Goal: Ask a question

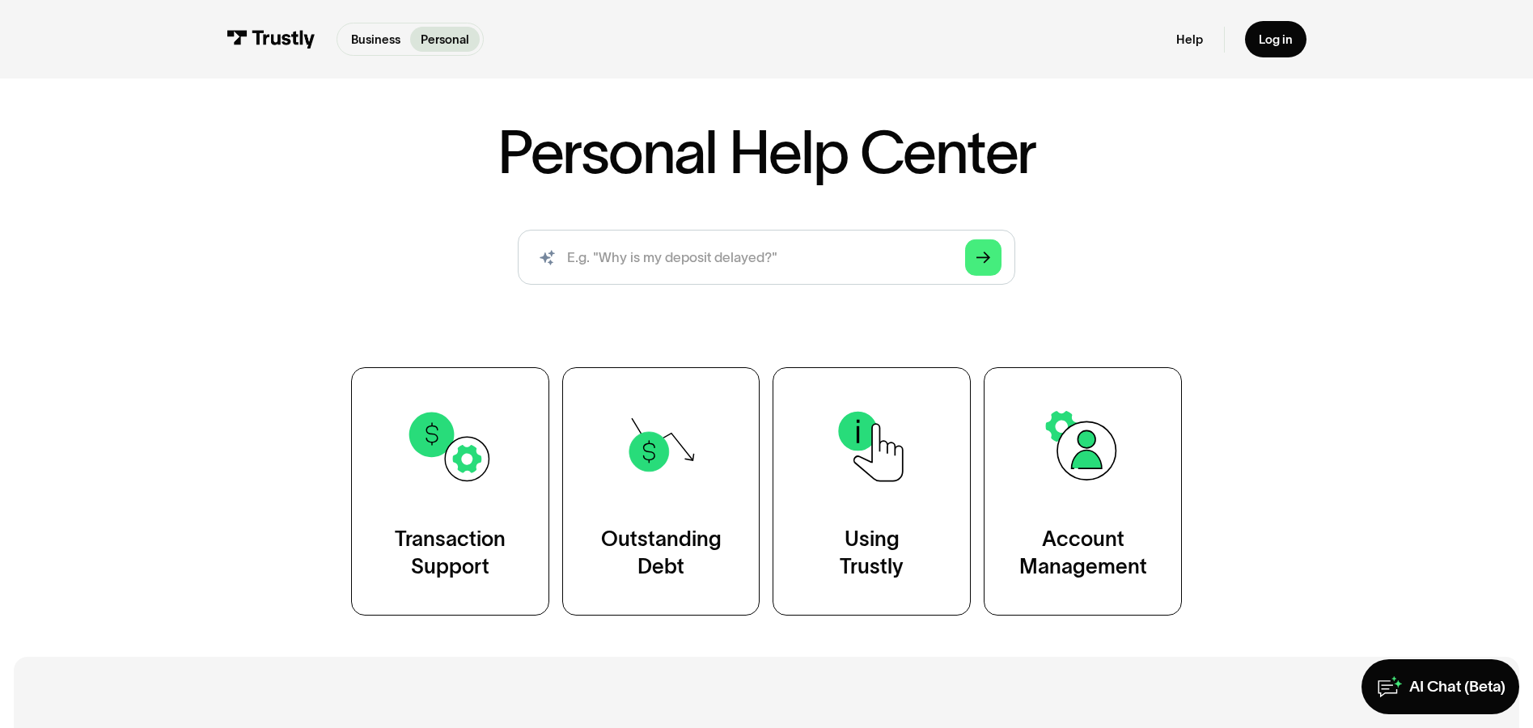
scroll to position [243, 0]
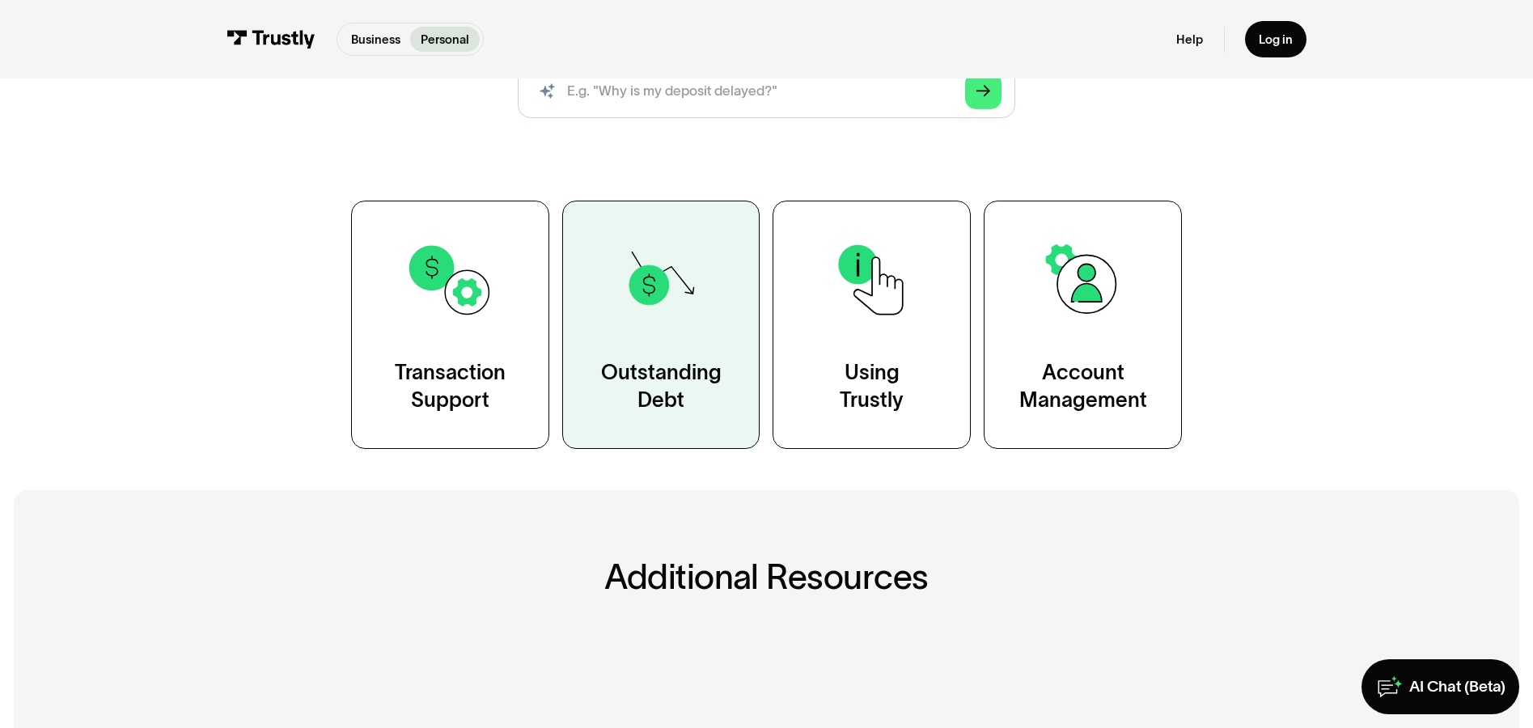
click at [671, 324] on img at bounding box center [660, 279] width 89 height 89
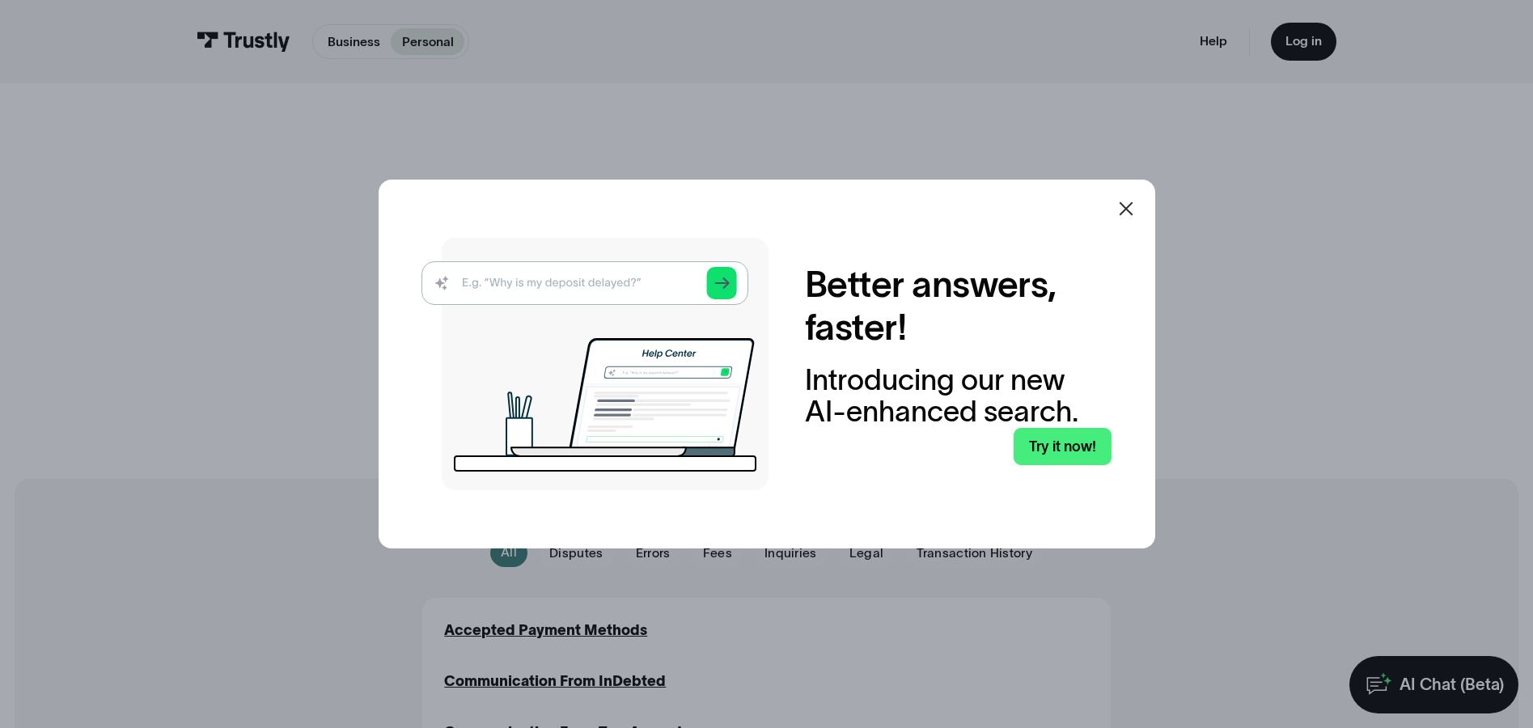
click at [1132, 209] on icon at bounding box center [1126, 209] width 14 height 14
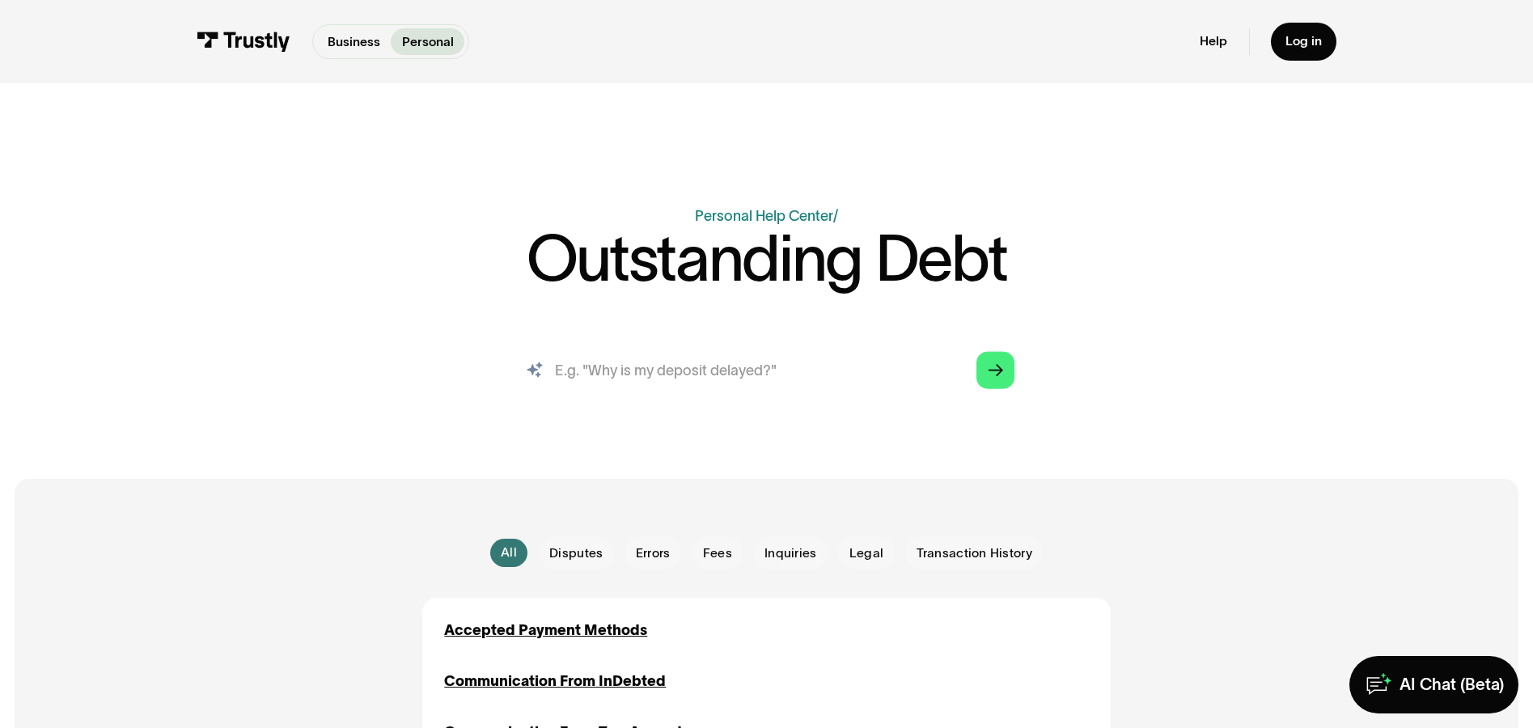
click at [617, 378] on input "search" at bounding box center [766, 370] width 525 height 58
type input "unknown tractions owed"
click at [998, 368] on polygon "Search" at bounding box center [995, 370] width 15 height 12
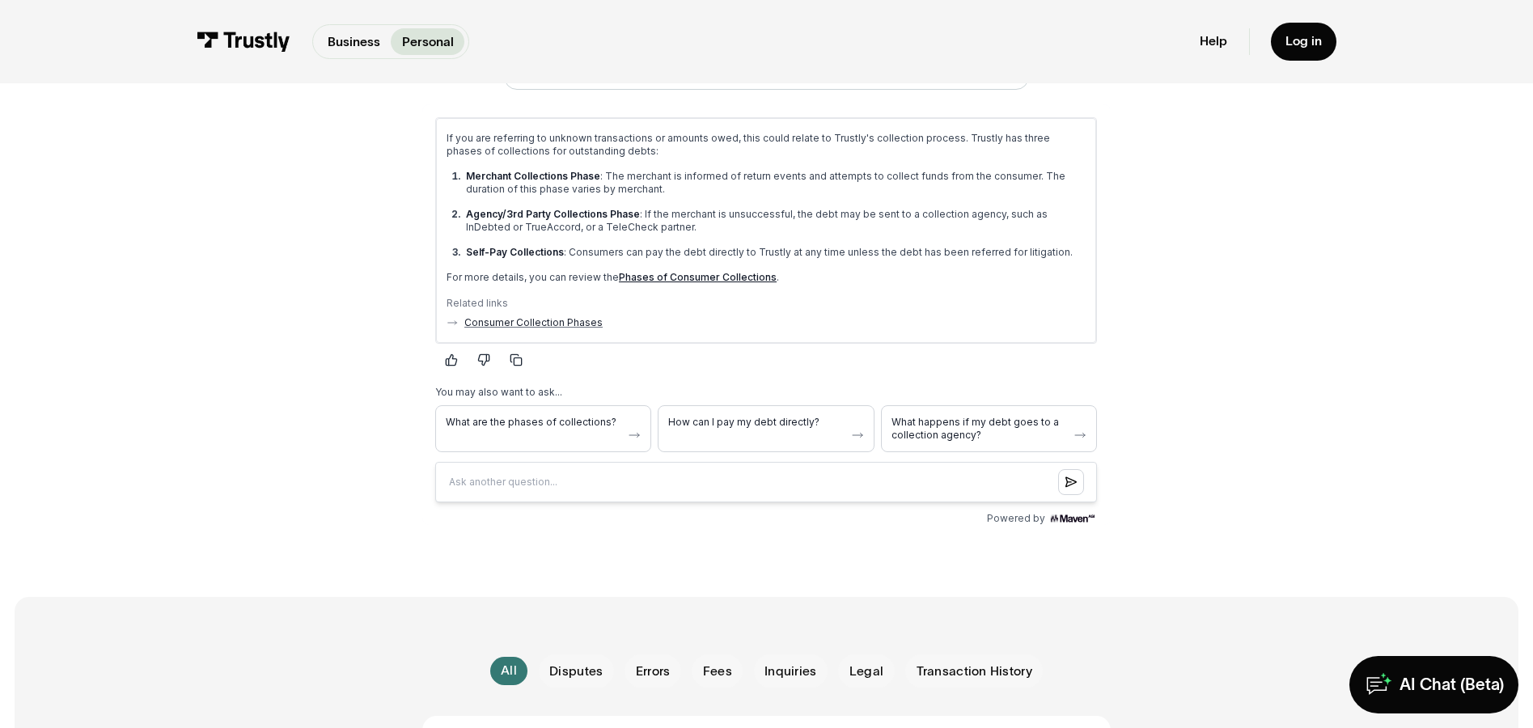
scroll to position [485, 0]
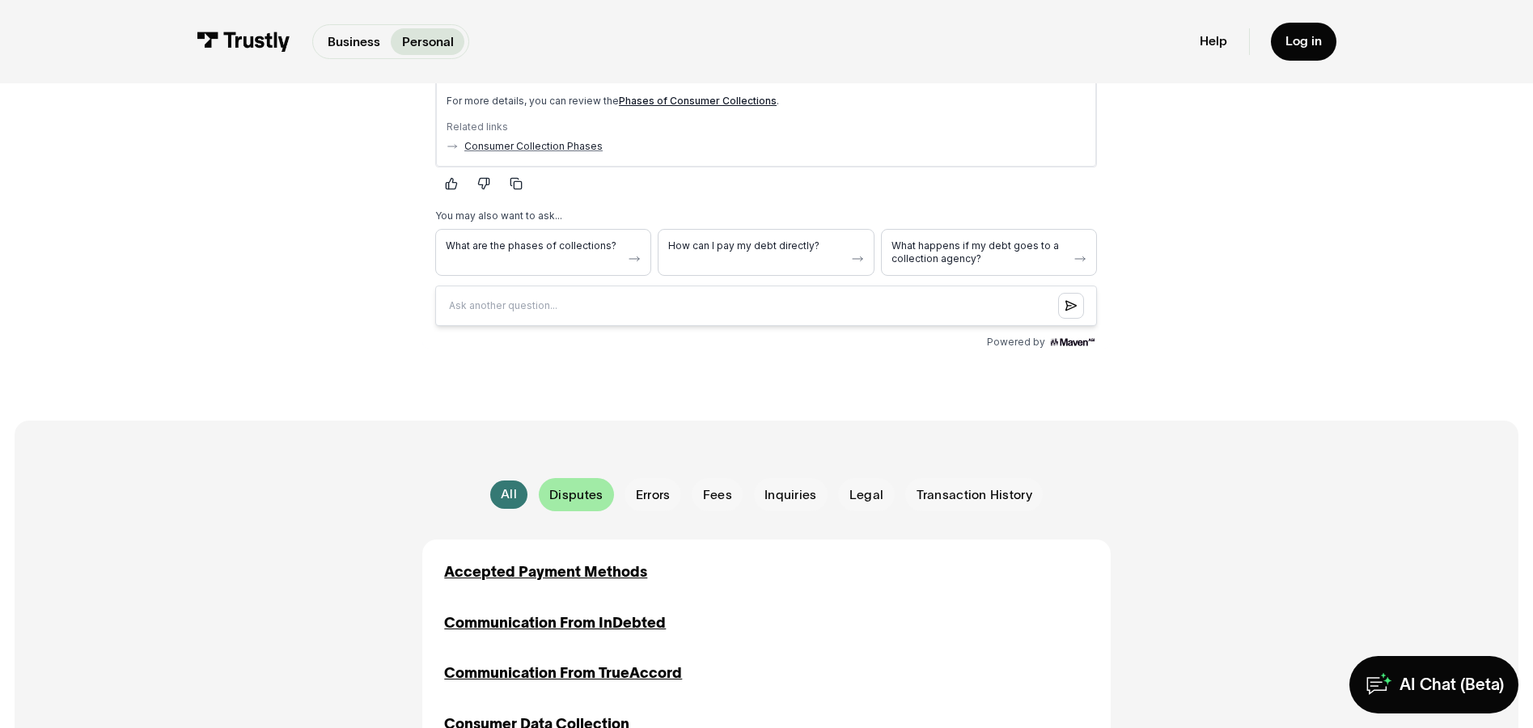
click at [578, 494] on span "Disputes" at bounding box center [575, 495] width 53 height 18
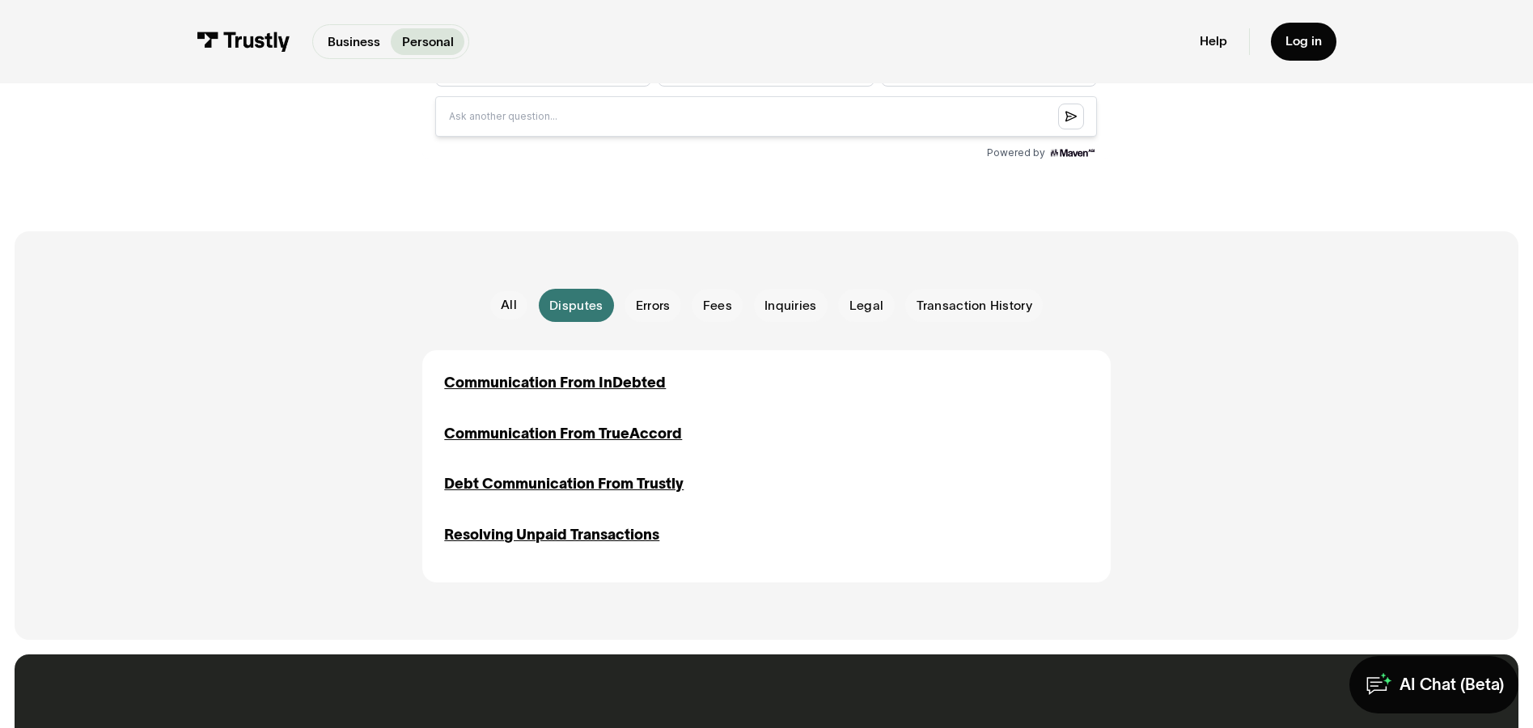
scroll to position [728, 0]
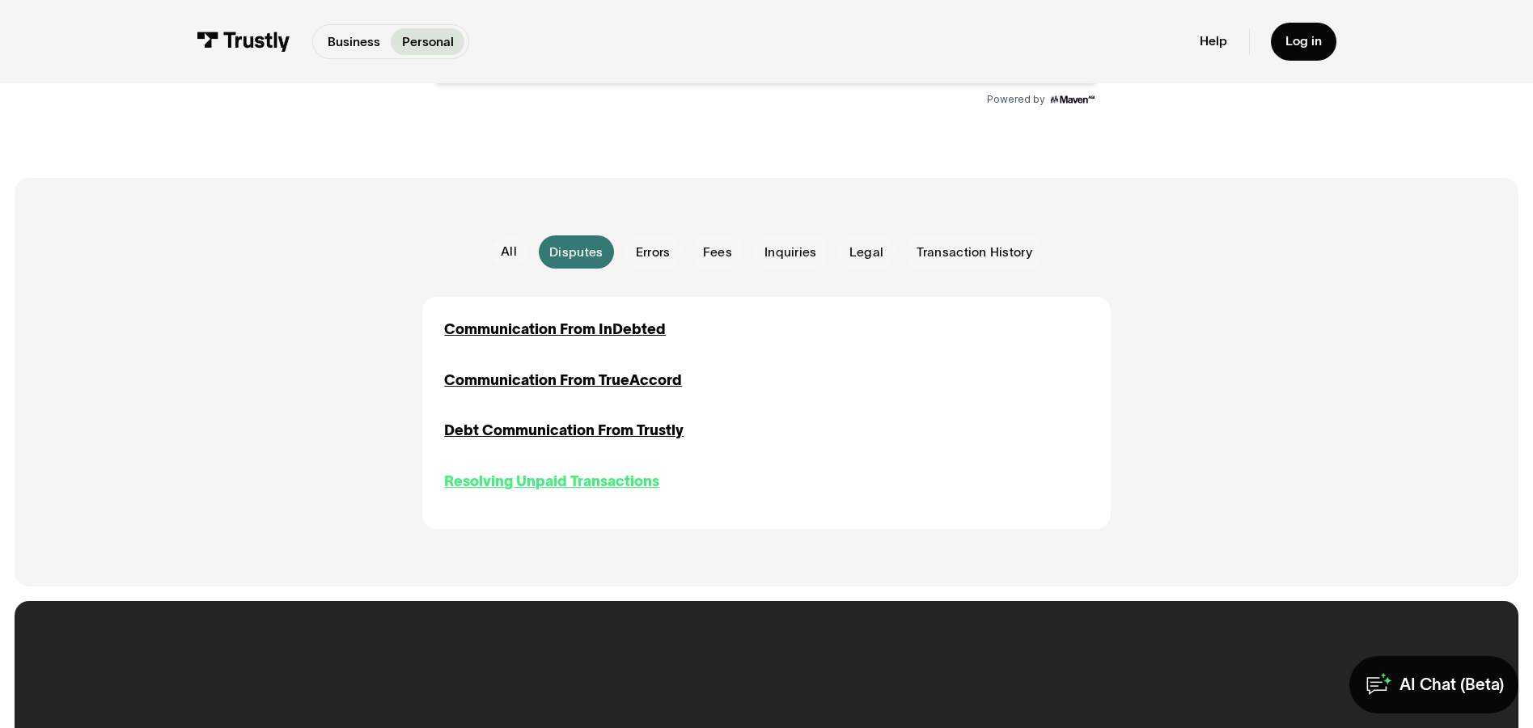
click at [543, 478] on div "Resolving Unpaid Transactions" at bounding box center [551, 482] width 215 height 22
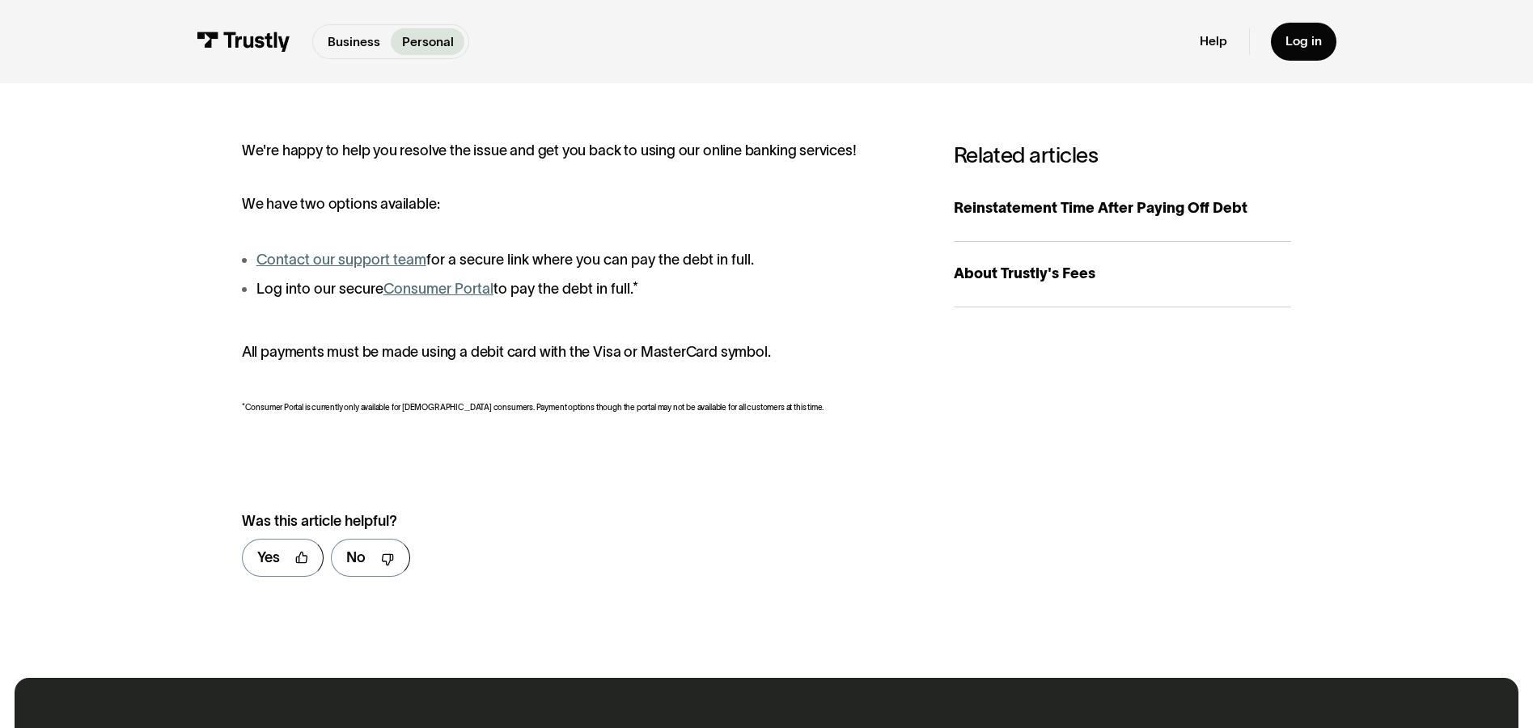
scroll to position [324, 0]
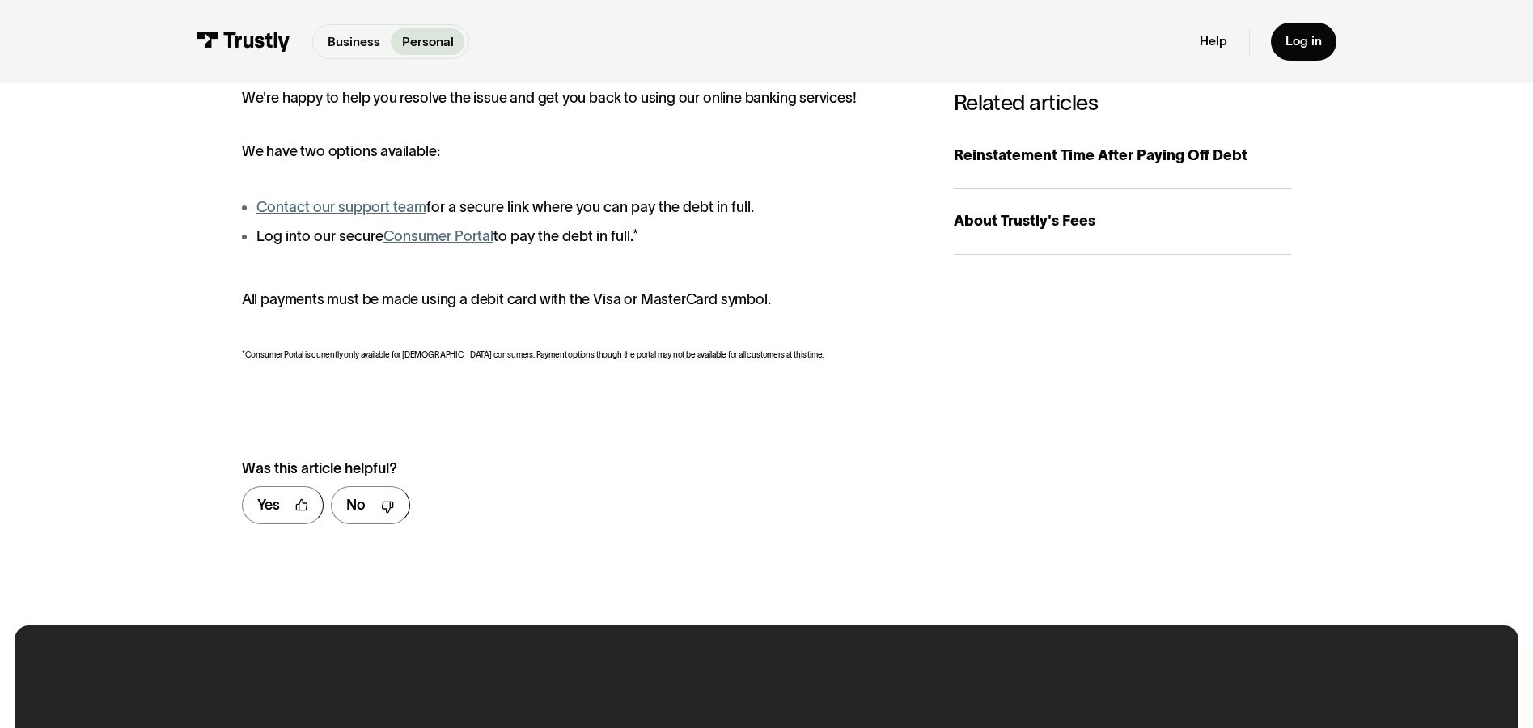
click at [455, 240] on link "Consumer Portal" at bounding box center [438, 236] width 110 height 16
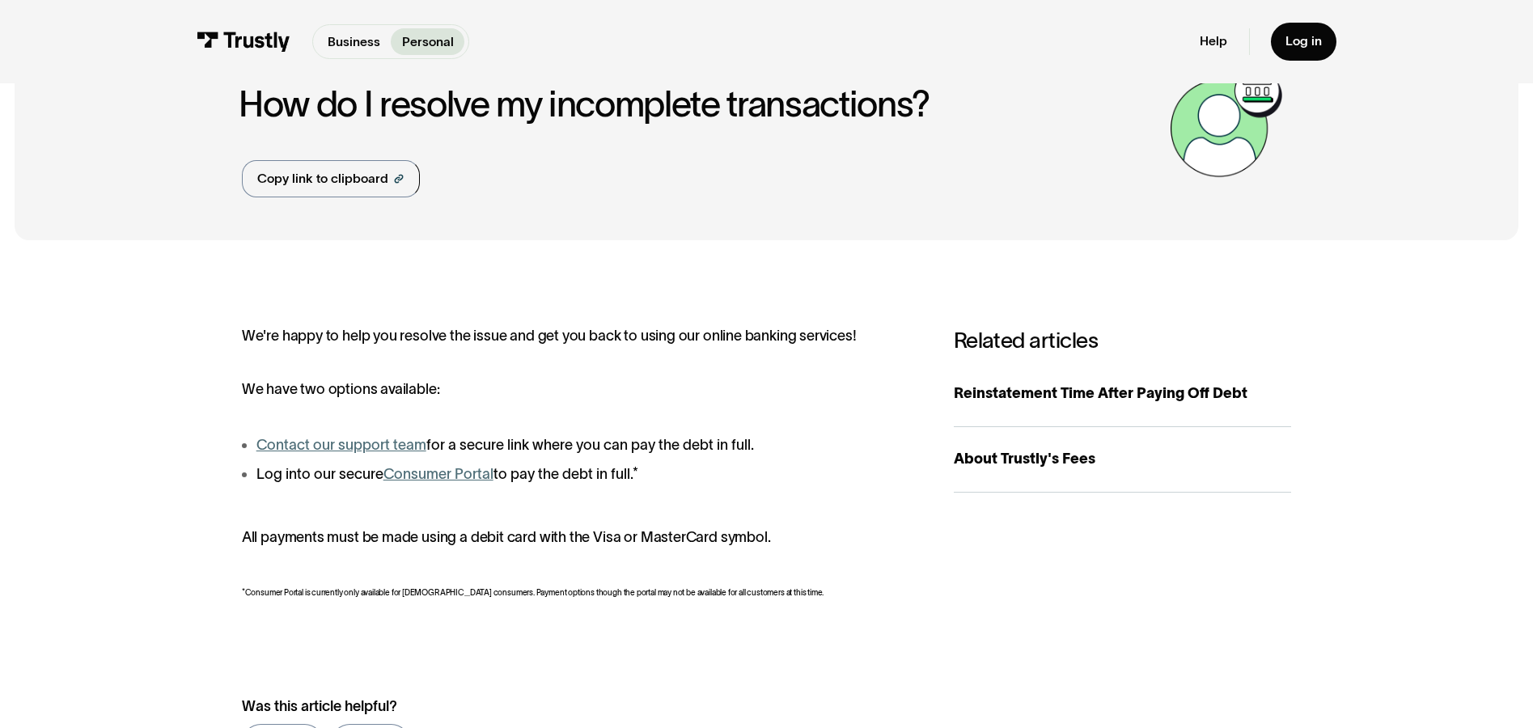
scroll to position [0, 0]
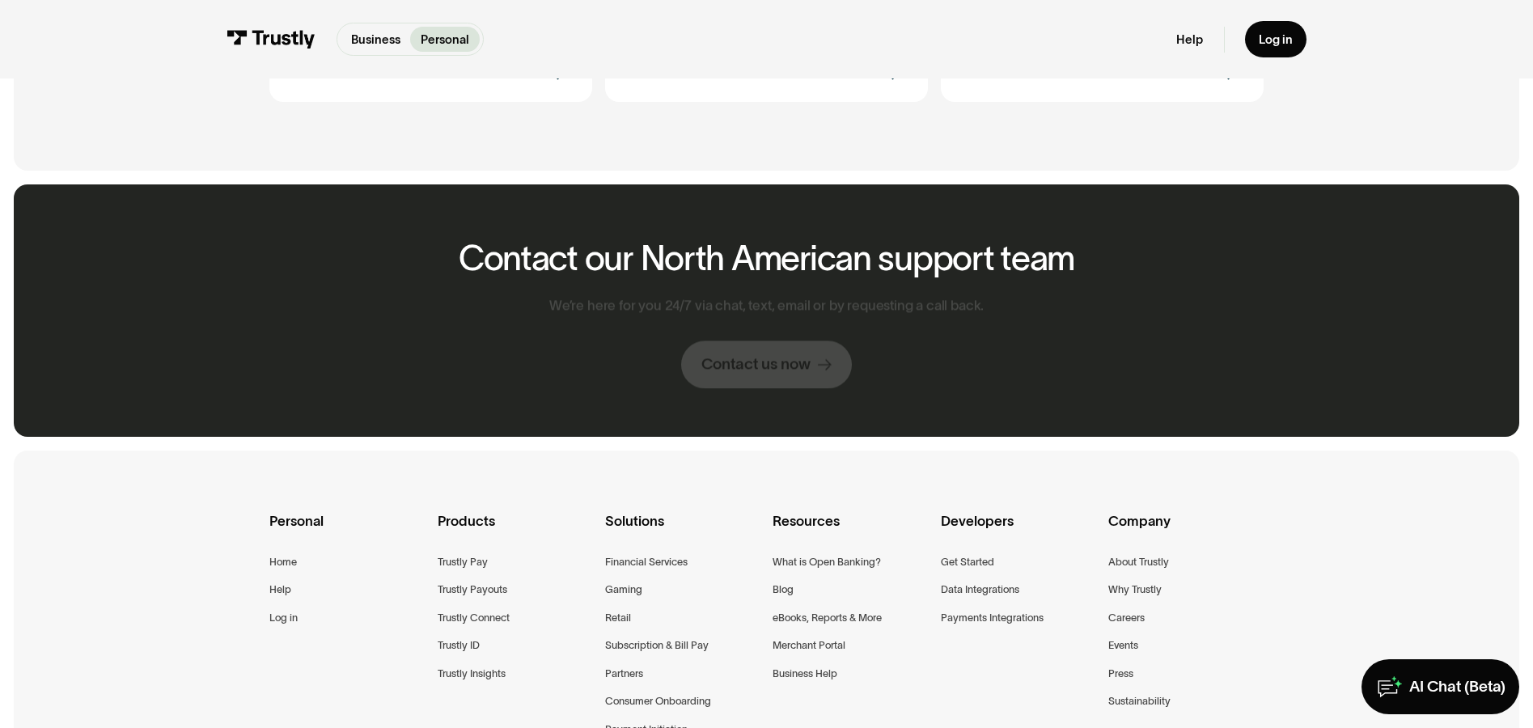
scroll to position [1268, 0]
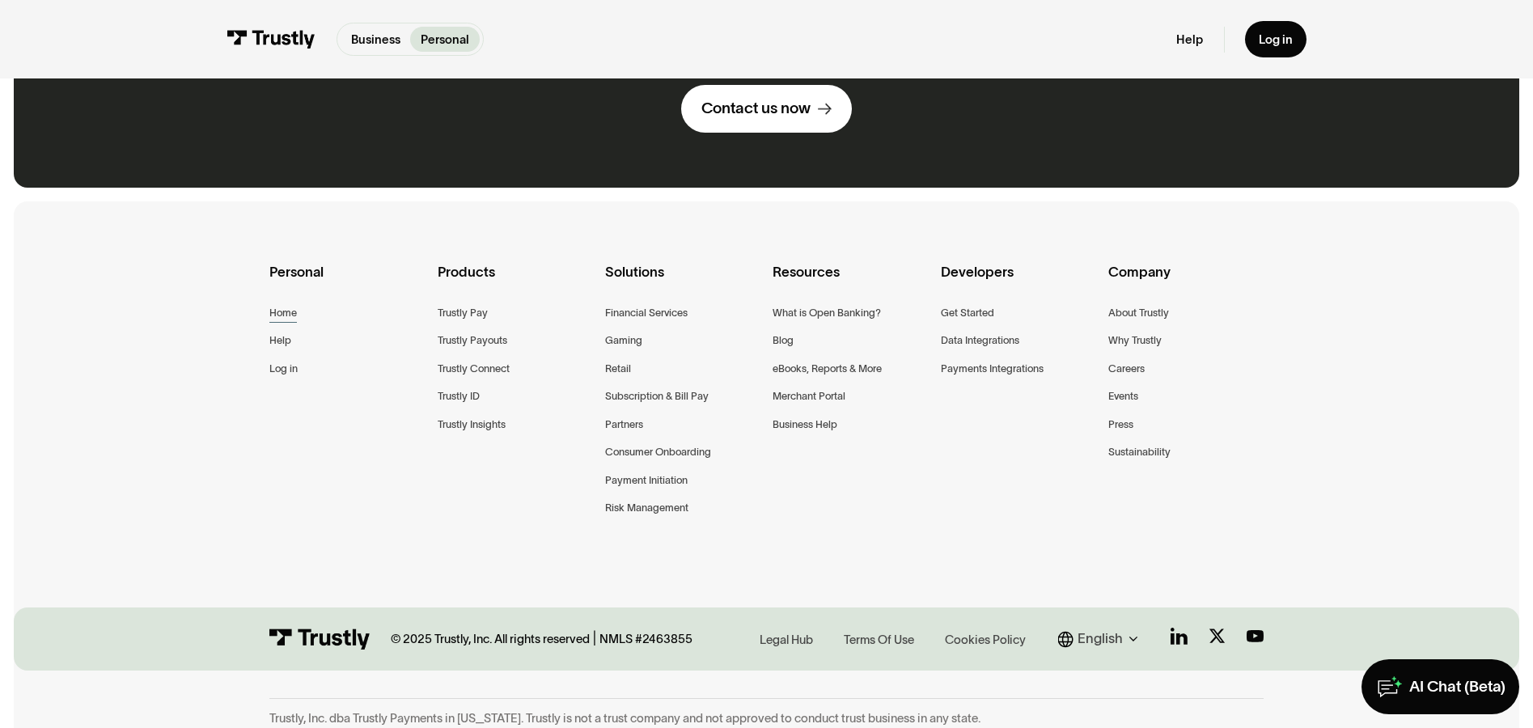
click at [285, 304] on div "Home" at bounding box center [283, 313] width 28 height 18
click at [794, 99] on div "Contact us now" at bounding box center [755, 109] width 109 height 20
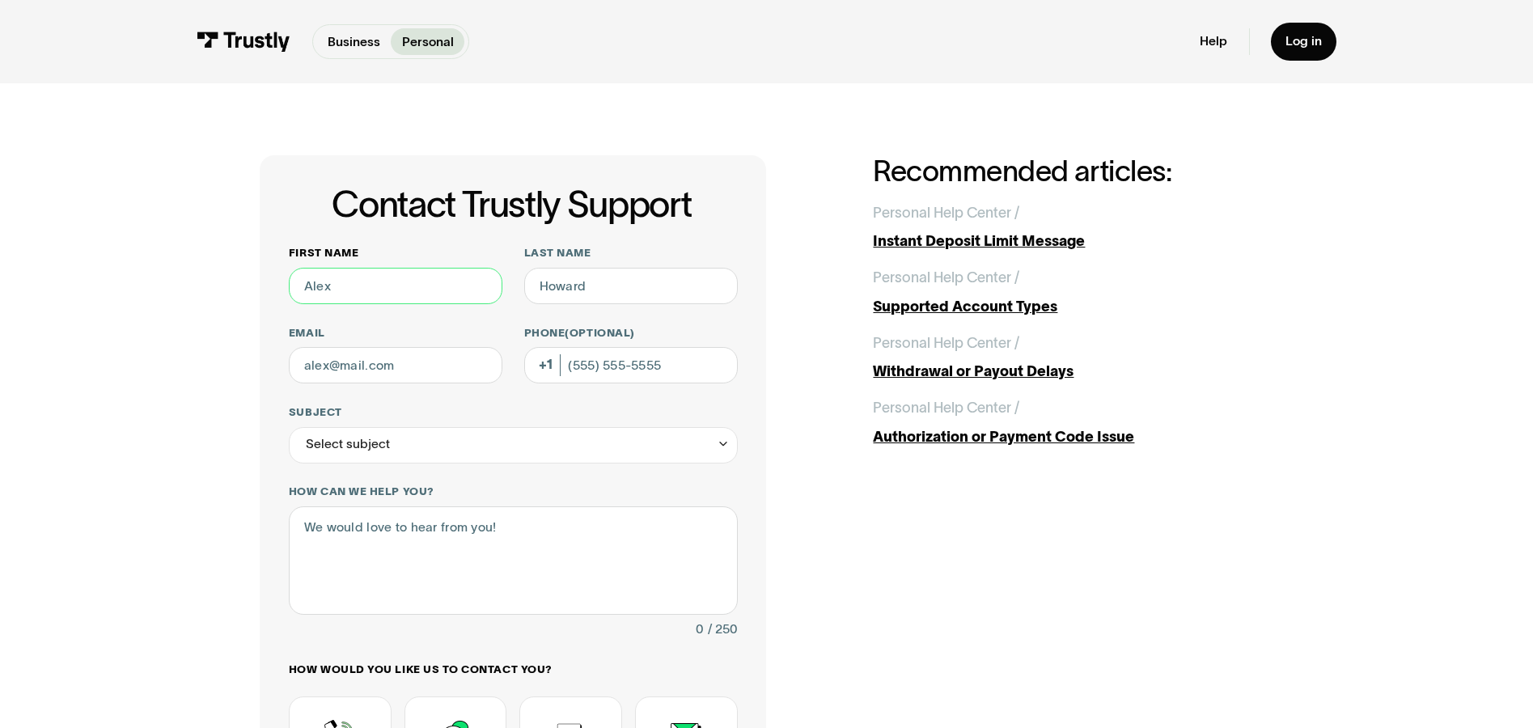
click at [347, 279] on input "First name" at bounding box center [396, 286] width 214 height 36
type input "RUBINA"
type input "HAKIM"
type input "(702) 448-0948"
click at [415, 380] on input "Email" at bounding box center [396, 365] width 214 height 36
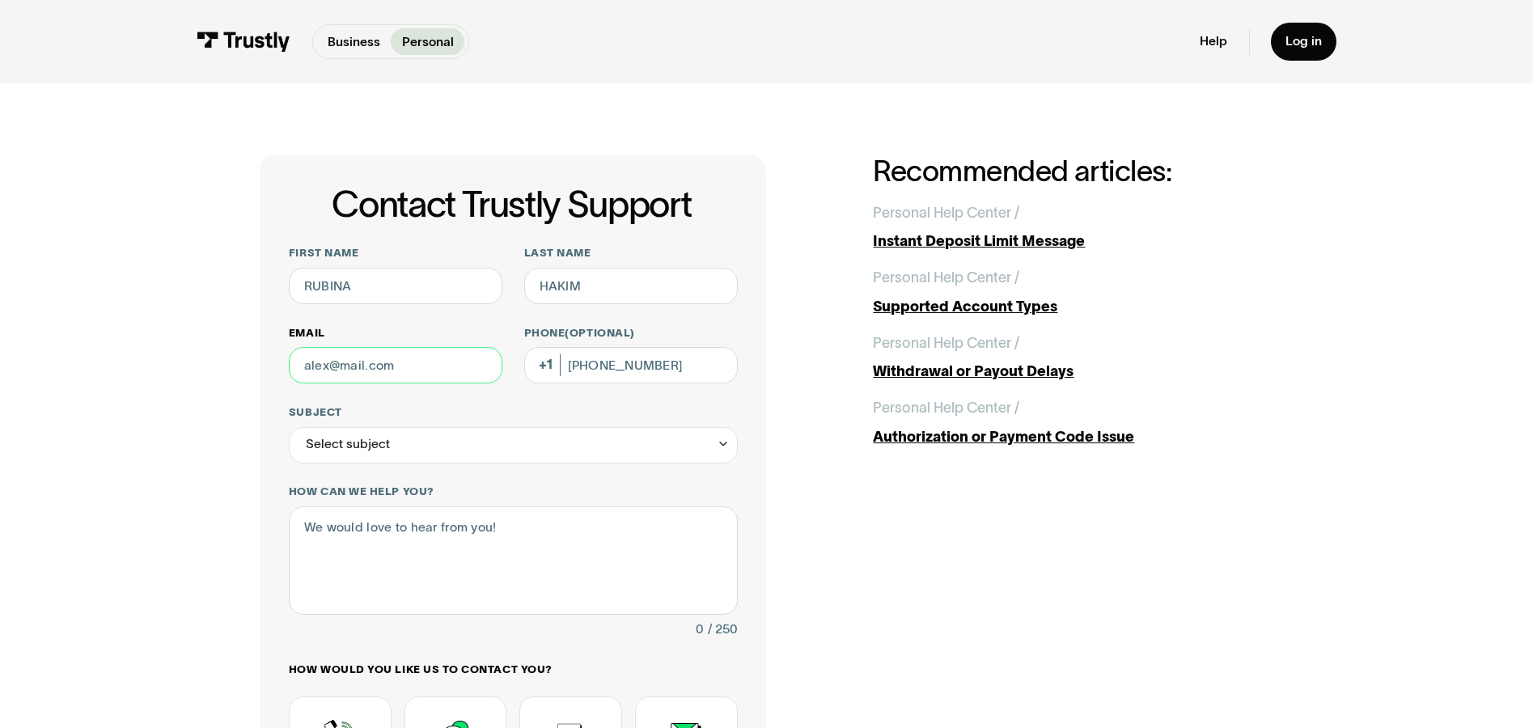
type input "rhakim27@hotmail.com"
click at [334, 449] on div "Select subject" at bounding box center [348, 445] width 84 height 22
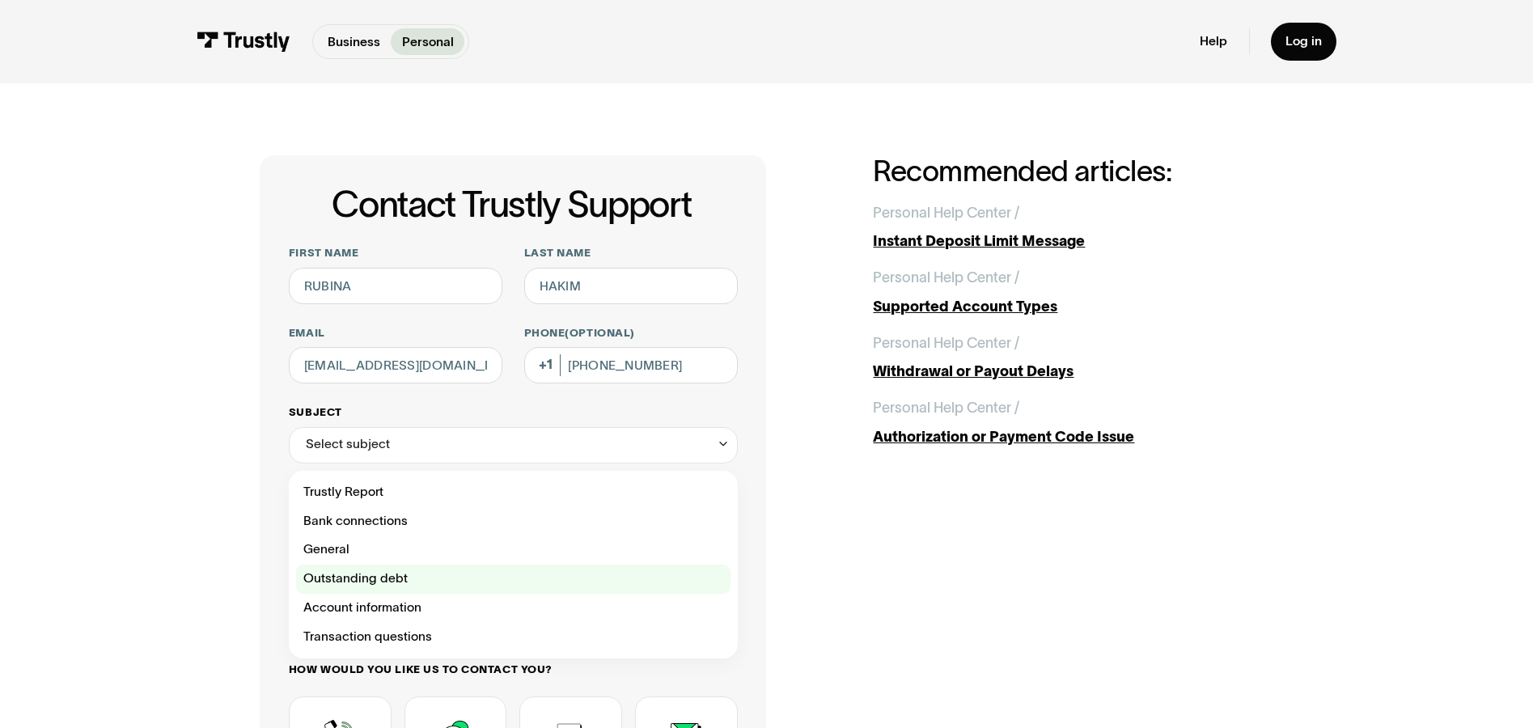
click at [342, 578] on div "Contact Trustly Support" at bounding box center [513, 579] width 434 height 29
type input "**********"
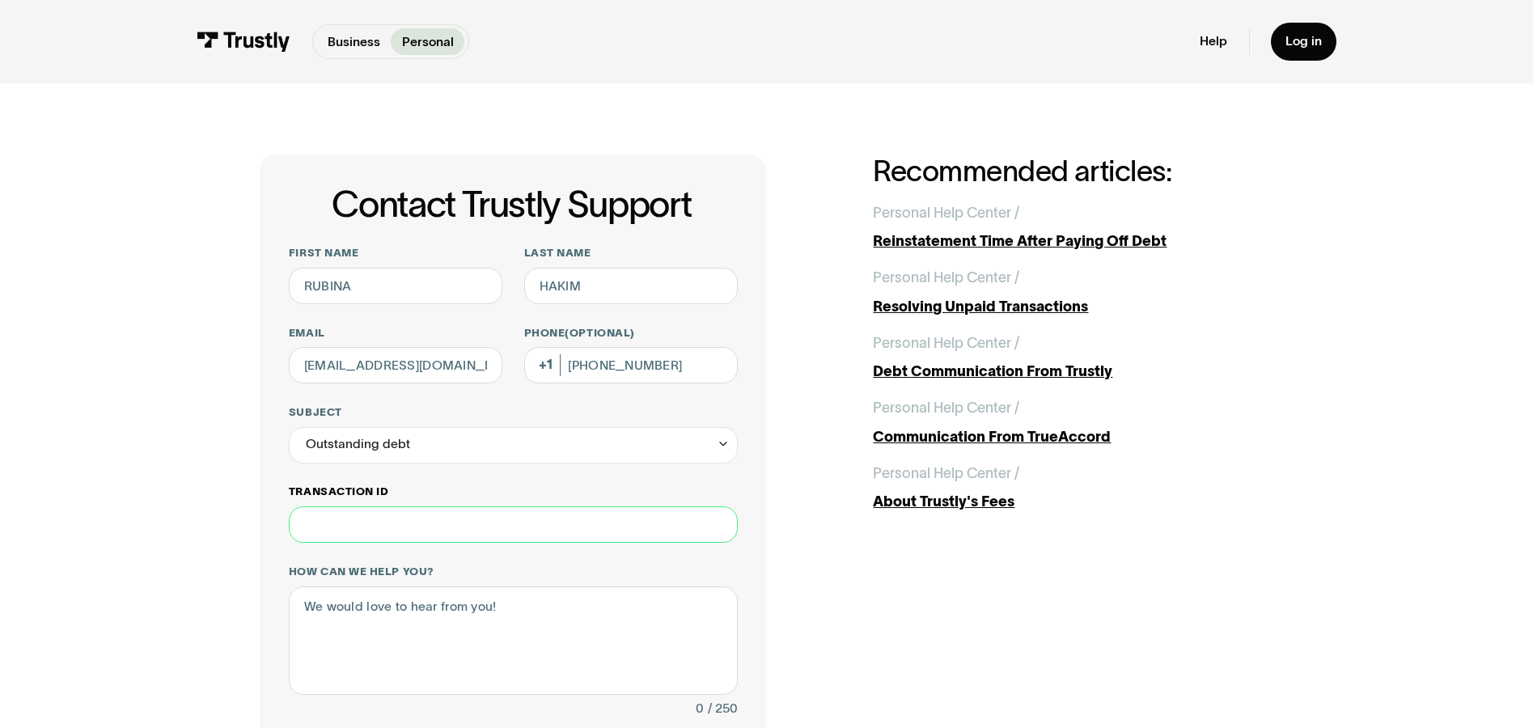
click at [328, 531] on input "Transaction ID" at bounding box center [513, 524] width 449 height 36
click at [333, 609] on textarea "How can we help you?" at bounding box center [513, 640] width 449 height 108
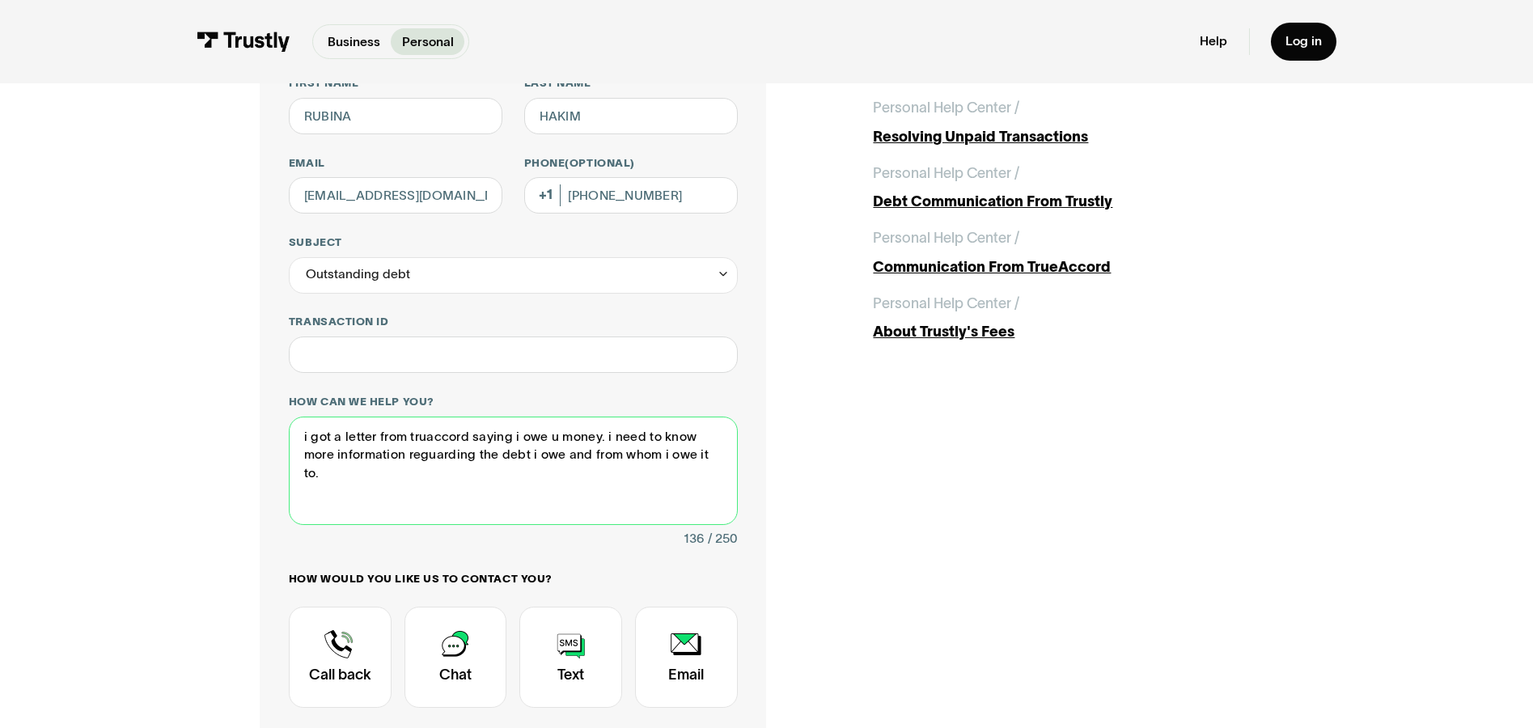
scroll to position [324, 0]
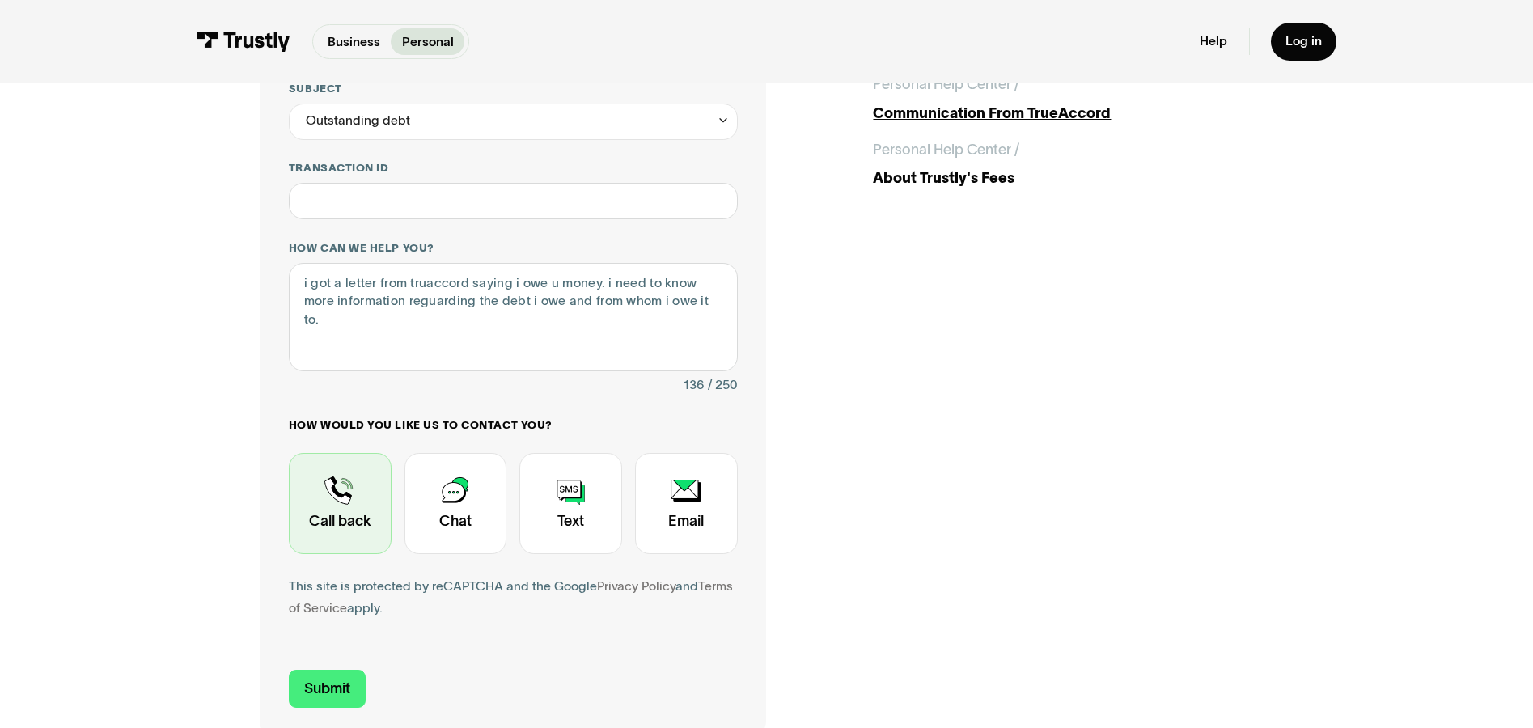
click at [340, 499] on div "Contact Trustly Support" at bounding box center [340, 503] width 103 height 101
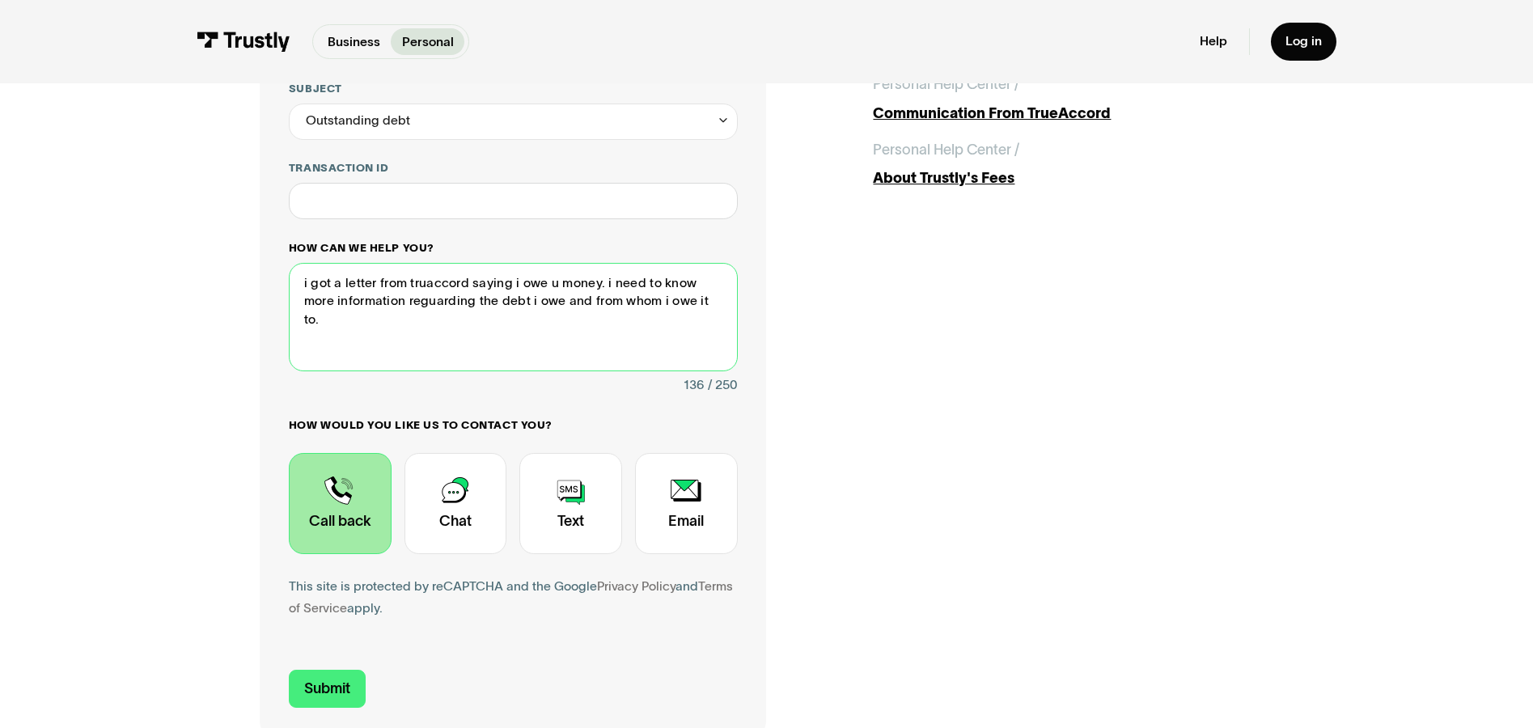
click at [552, 353] on textarea "i got a letter from truaccord saying i owe u money. i need to know more informa…" at bounding box center [513, 317] width 449 height 108
click at [481, 323] on textarea "i got a letter from truaccord saying i owe u money. i need to know more informa…" at bounding box center [513, 317] width 449 height 108
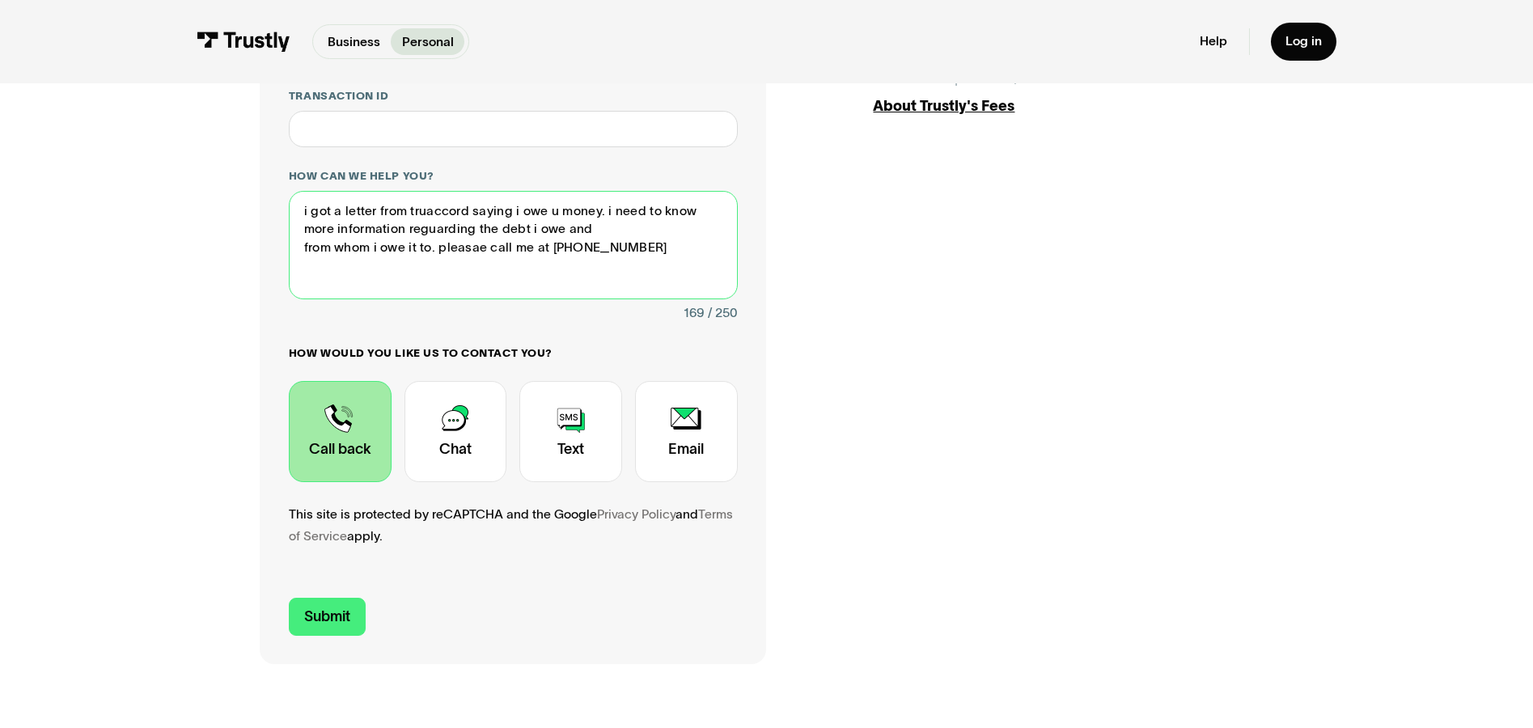
scroll to position [485, 0]
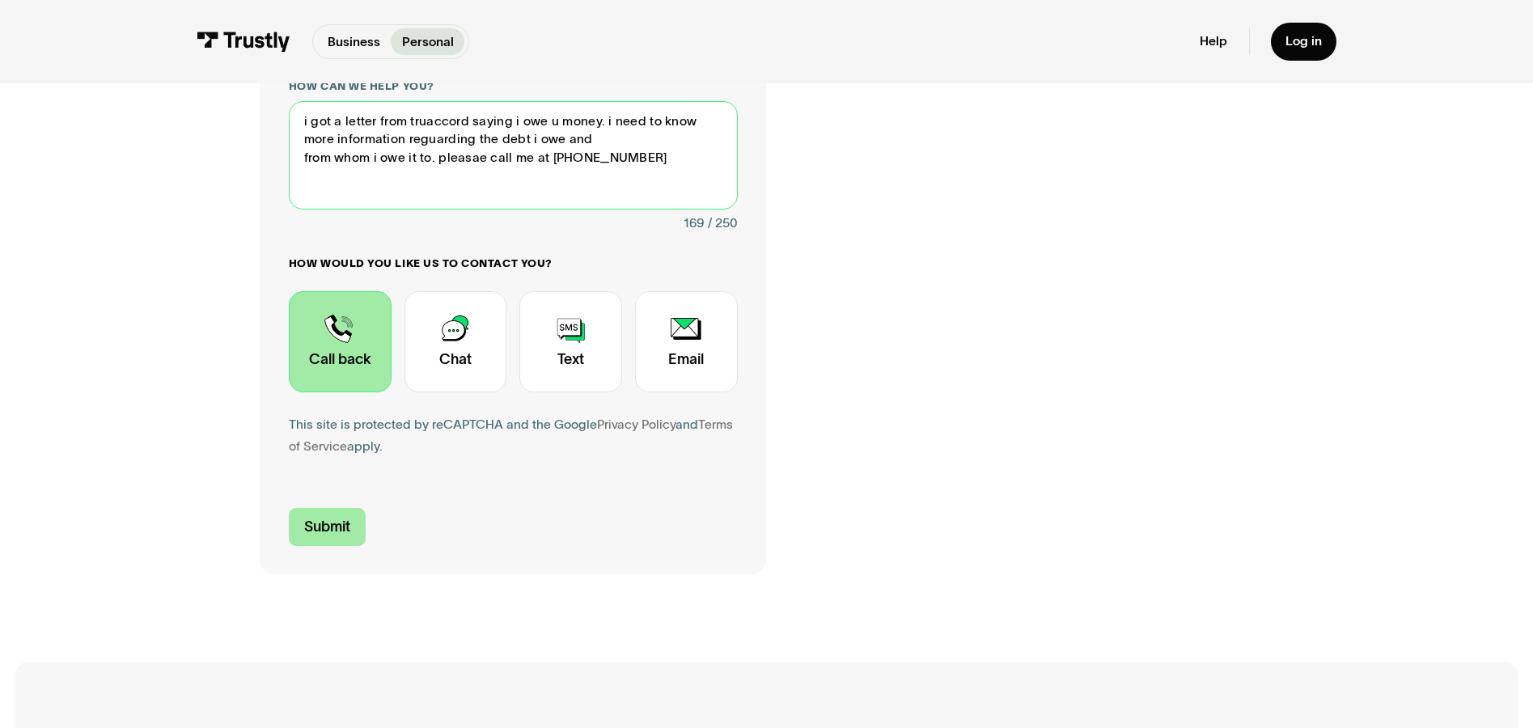
type textarea "i got a letter from truaccord saying i owe u money. i need to know more informa…"
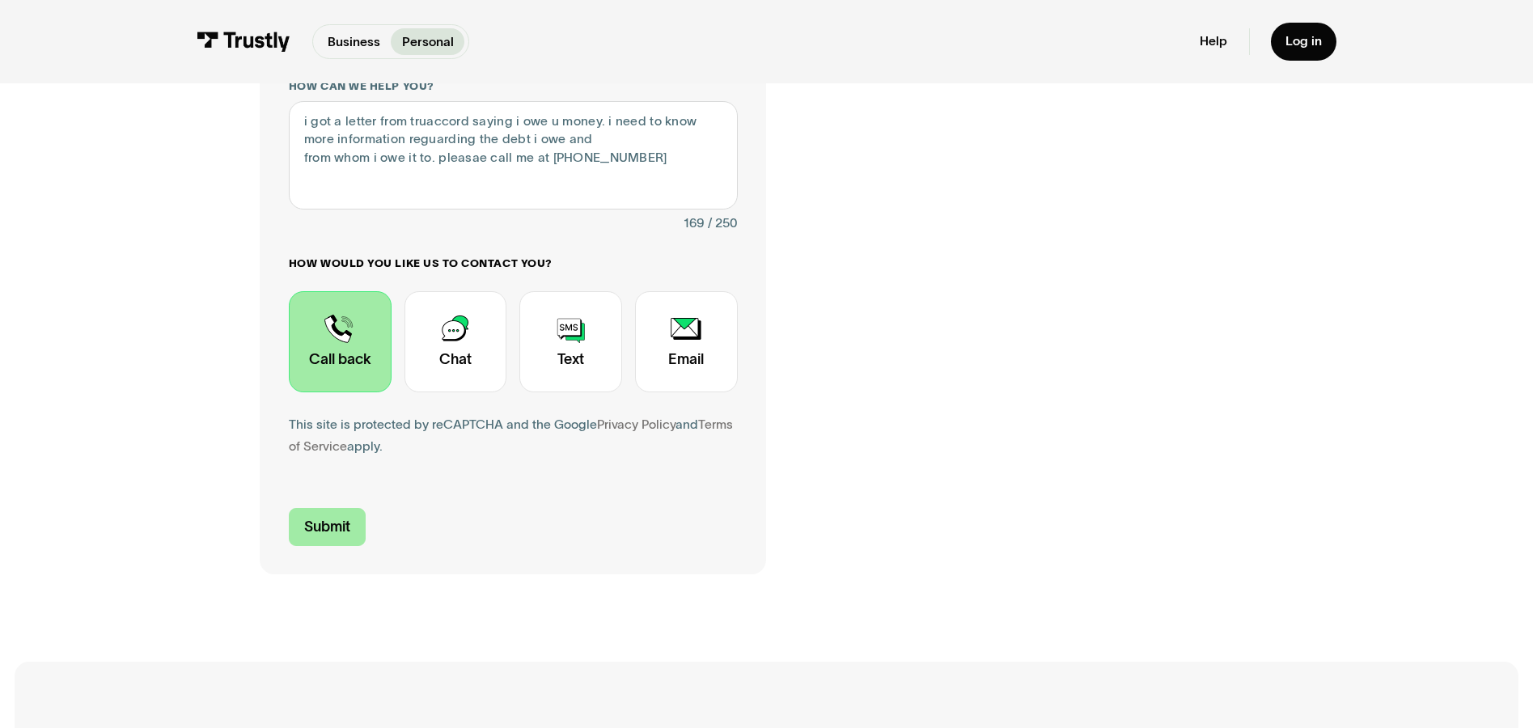
click at [326, 533] on input "Submit" at bounding box center [327, 527] width 77 height 38
type input "+17024480948"
